Goal: Find contact information: Find contact information

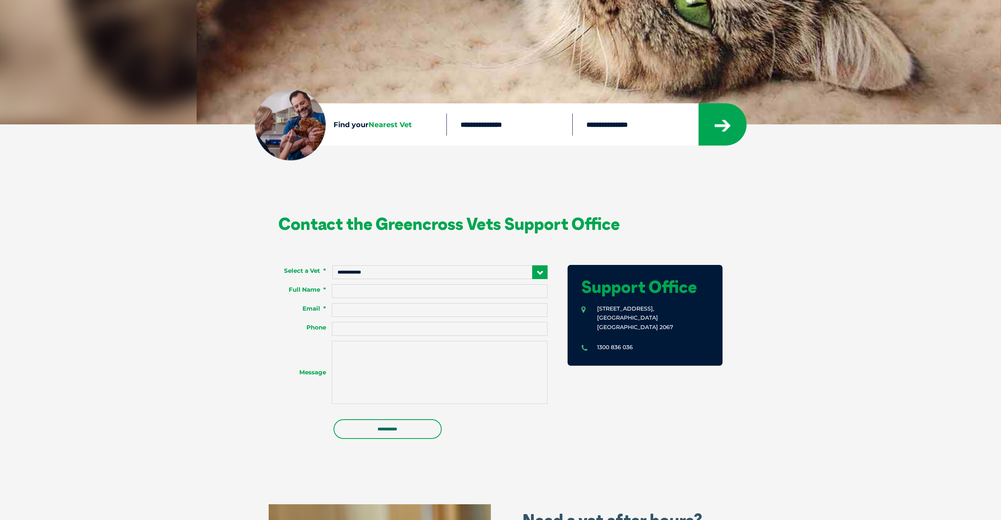
scroll to position [393, 0]
